Goal: Find specific fact: Find contact information

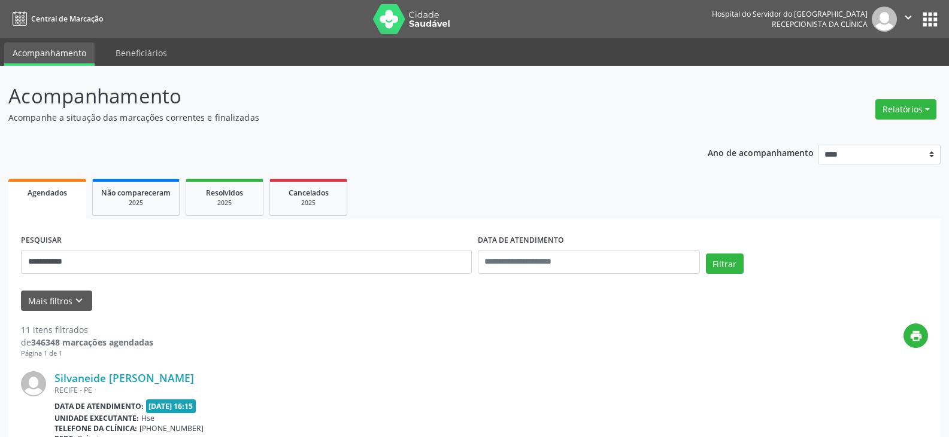
type input "**********"
click at [706, 254] on button "Filtrar" at bounding box center [725, 264] width 38 height 20
click at [138, 381] on link "Edineide [PERSON_NAME]" at bounding box center [120, 378] width 132 height 13
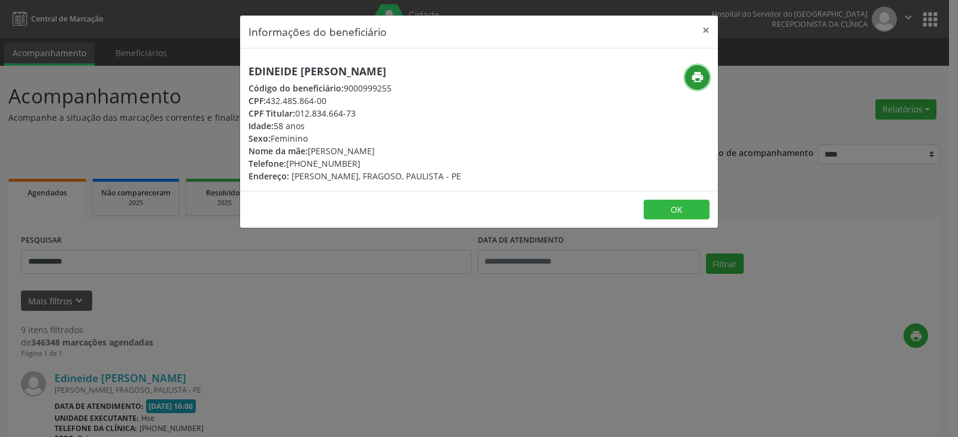
click at [692, 81] on icon "print" at bounding box center [697, 77] width 13 height 13
drag, startPoint x: 248, startPoint y: 70, endPoint x: 466, endPoint y: 75, distance: 218.5
click at [466, 75] on div "Edineide [PERSON_NAME] Código do beneficiário: 9000999255 CPF: 432.485.864-00 C…" at bounding box center [399, 123] width 318 height 117
copy h5 "Edineide [PERSON_NAME]"
drag, startPoint x: 305, startPoint y: 164, endPoint x: 371, endPoint y: 160, distance: 66.5
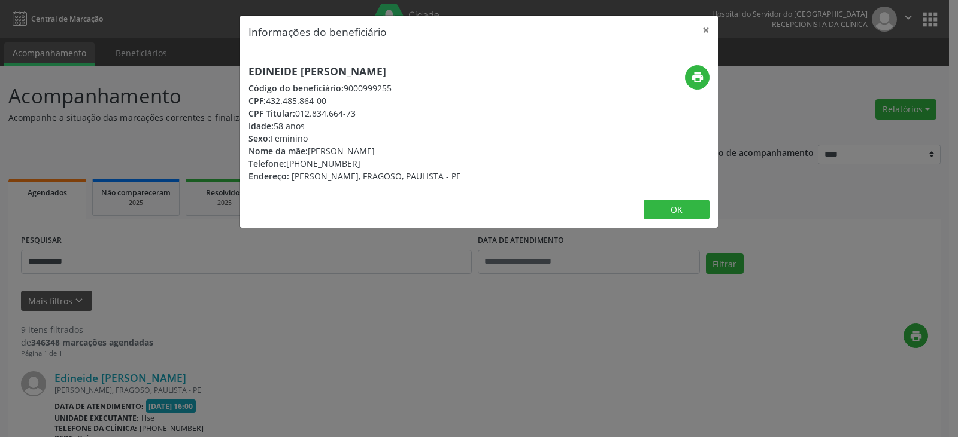
click at [371, 160] on div "Telefone: [PHONE_NUMBER]" at bounding box center [354, 163] width 212 height 13
copy div "99990-5472"
drag, startPoint x: 296, startPoint y: 114, endPoint x: 358, endPoint y: 114, distance: 62.8
click at [358, 114] on div "CPF Titular: 012.834.664-73" at bounding box center [354, 113] width 212 height 13
copy div "012.834.664-73"
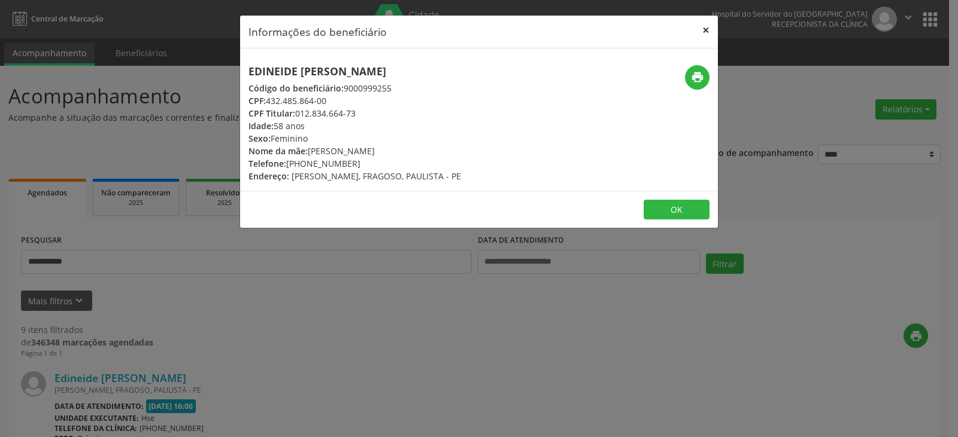
click at [706, 34] on button "×" at bounding box center [706, 30] width 24 height 29
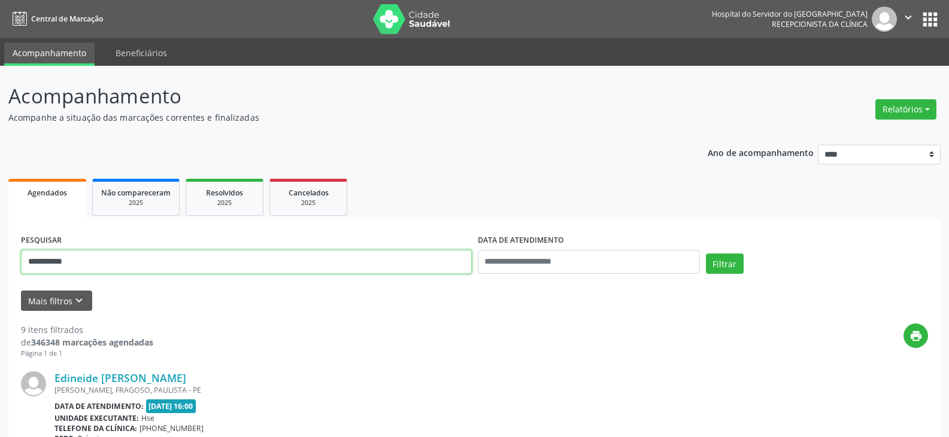
drag, startPoint x: 166, startPoint y: 262, endPoint x: 0, endPoint y: 261, distance: 165.8
type input "**********"
click at [706, 254] on button "Filtrar" at bounding box center [725, 264] width 38 height 20
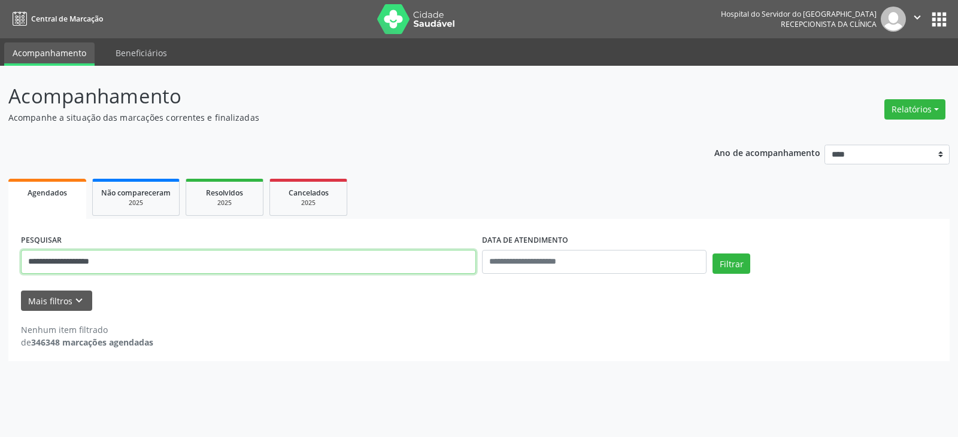
click at [416, 272] on input "**********" at bounding box center [248, 262] width 455 height 24
drag, startPoint x: 416, startPoint y: 272, endPoint x: 0, endPoint y: 232, distance: 417.9
click at [0, 232] on div "**********" at bounding box center [479, 252] width 958 height 372
type input "**********"
click at [712, 254] on button "Filtrar" at bounding box center [731, 264] width 38 height 20
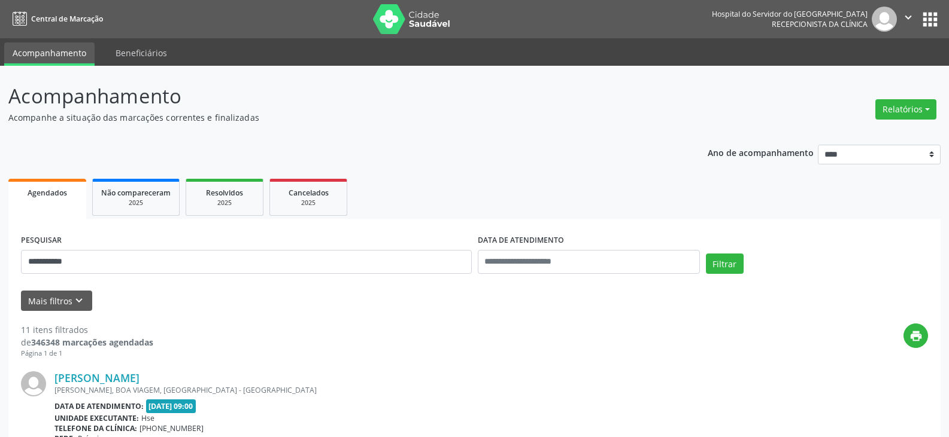
click at [129, 387] on div "[PERSON_NAME], BOA VIAGEM, [GEOGRAPHIC_DATA] - [GEOGRAPHIC_DATA]" at bounding box center [401, 390] width 694 height 10
click at [130, 379] on link "[PERSON_NAME]" at bounding box center [96, 378] width 85 height 13
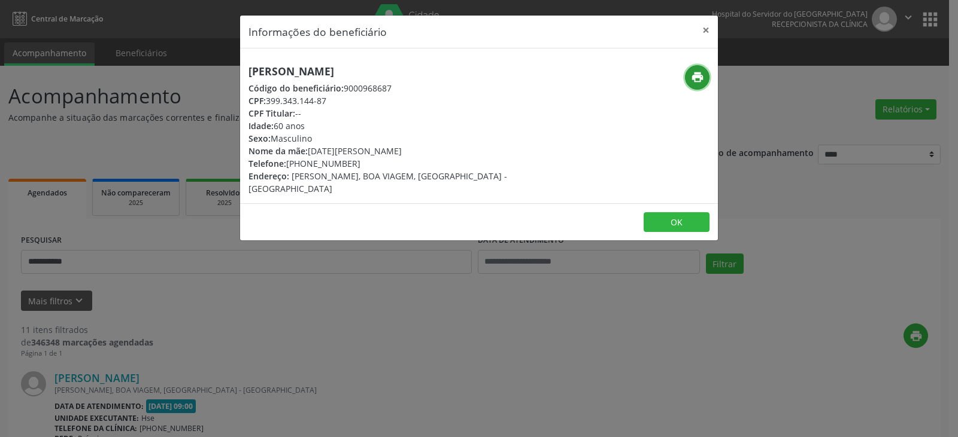
click at [693, 80] on icon "print" at bounding box center [697, 77] width 13 height 13
drag, startPoint x: 307, startPoint y: 165, endPoint x: 339, endPoint y: 165, distance: 32.3
click at [339, 165] on div "Telefone: [PHONE_NUMBER]" at bounding box center [399, 163] width 302 height 13
drag, startPoint x: 305, startPoint y: 165, endPoint x: 349, endPoint y: 165, distance: 44.3
click at [349, 165] on div "Telefone: [PHONE_NUMBER]" at bounding box center [399, 163] width 302 height 13
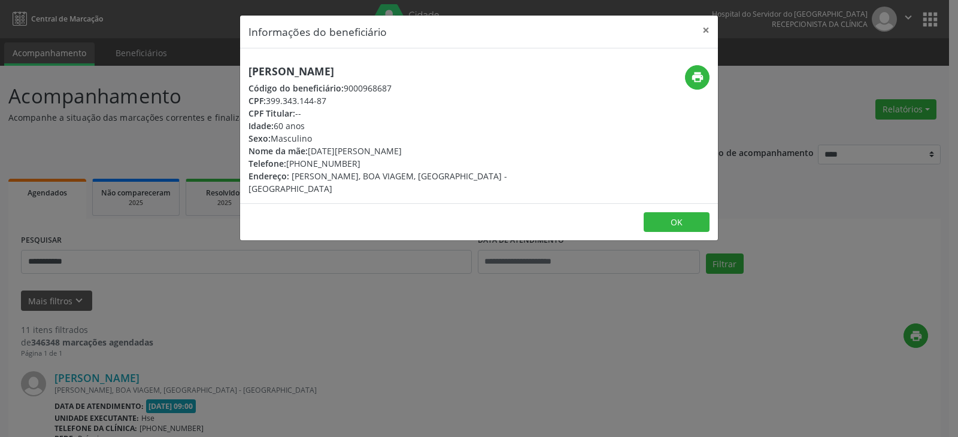
click at [312, 158] on div "Telefone: [PHONE_NUMBER]" at bounding box center [399, 163] width 302 height 13
drag, startPoint x: 305, startPoint y: 165, endPoint x: 375, endPoint y: 167, distance: 70.1
click at [375, 167] on div "Telefone: [PHONE_NUMBER]" at bounding box center [399, 163] width 302 height 13
copy div "98797-0106"
click at [695, 28] on button "×" at bounding box center [706, 30] width 24 height 29
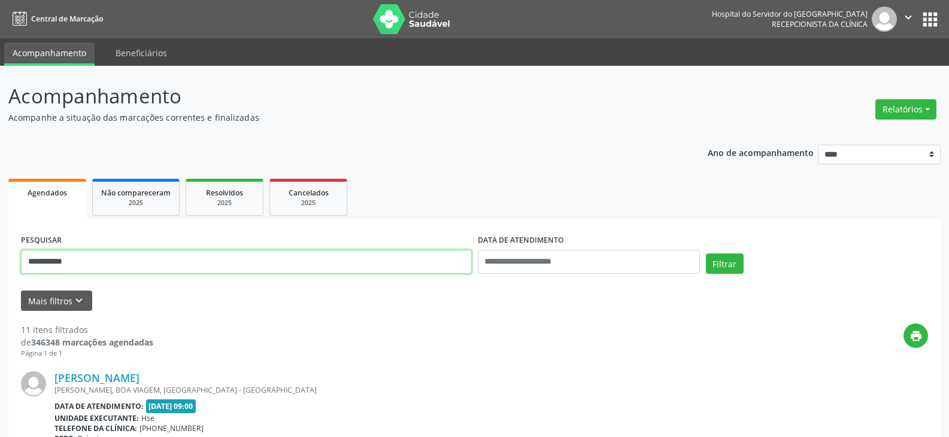
drag, startPoint x: 287, startPoint y: 268, endPoint x: 0, endPoint y: 268, distance: 287.3
type input "**********"
click at [706, 254] on button "Filtrar" at bounding box center [725, 264] width 38 height 20
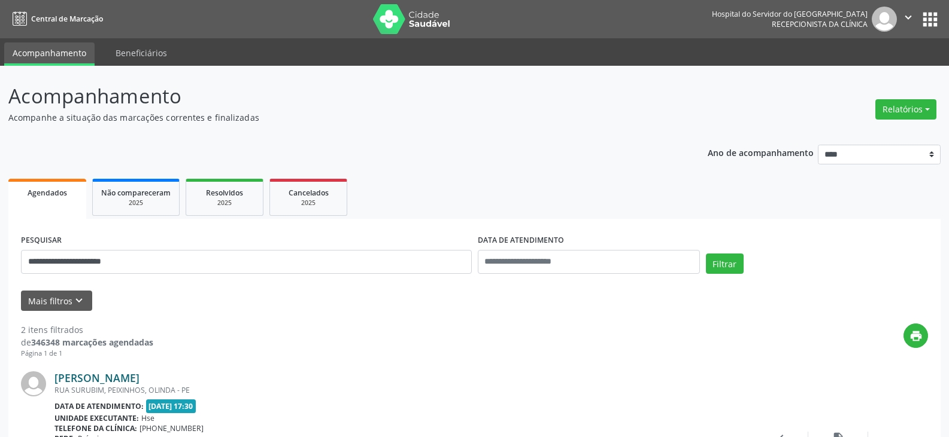
click at [91, 375] on link "[PERSON_NAME]" at bounding box center [96, 378] width 85 height 13
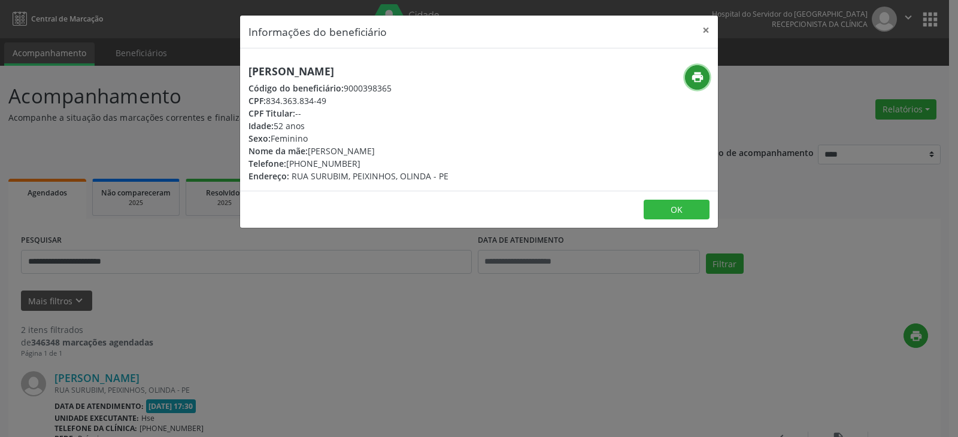
click at [691, 78] on icon "print" at bounding box center [697, 77] width 13 height 13
drag, startPoint x: 305, startPoint y: 162, endPoint x: 361, endPoint y: 165, distance: 55.8
click at [361, 165] on div "Telefone: [PHONE_NUMBER]" at bounding box center [348, 163] width 200 height 13
copy div "99767-2528"
drag, startPoint x: 267, startPoint y: 100, endPoint x: 335, endPoint y: 102, distance: 67.7
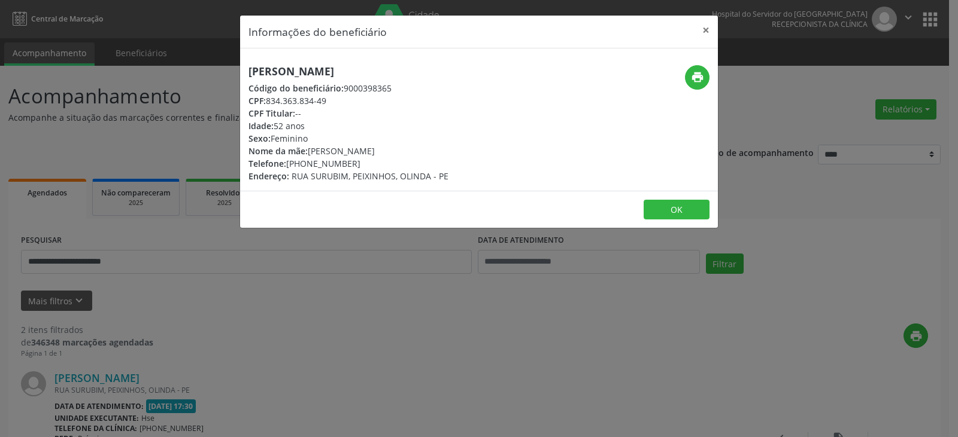
click at [335, 102] on div "CPF: 834.363.834-49" at bounding box center [348, 101] width 200 height 13
copy div "834.363.834-49"
click at [706, 28] on button "×" at bounding box center [706, 30] width 24 height 29
